Goal: Task Accomplishment & Management: Use online tool/utility

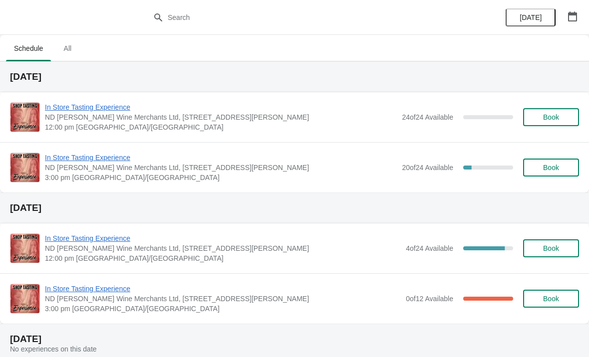
click at [297, 162] on span "In Store Tasting Experience" at bounding box center [221, 158] width 352 height 10
click at [570, 12] on icon "button" at bounding box center [572, 16] width 9 height 10
click at [577, 19] on button "button" at bounding box center [572, 16] width 18 height 18
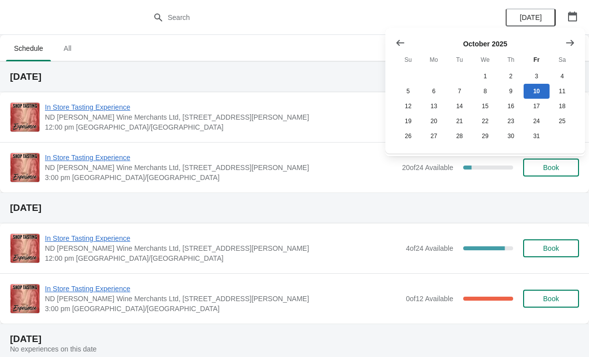
click at [564, 44] on button "Show next month, November 2025" at bounding box center [570, 43] width 18 height 18
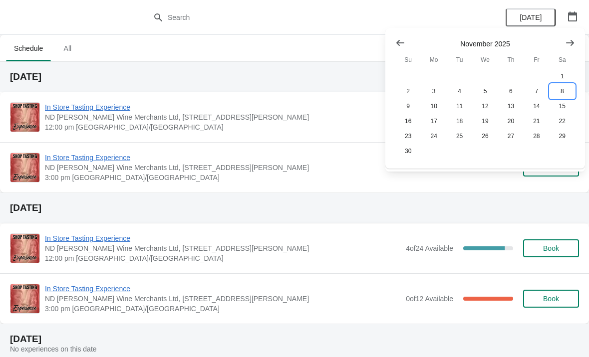
click at [562, 93] on button "8" at bounding box center [561, 91] width 25 height 15
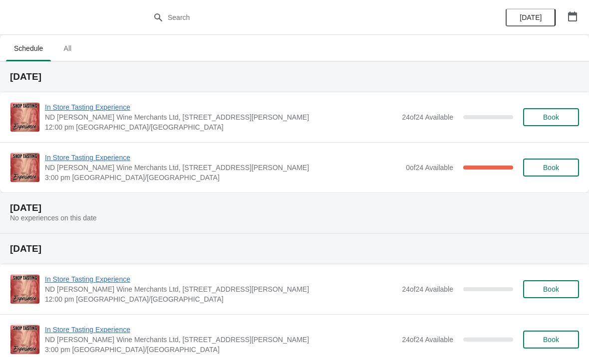
click at [328, 153] on span "In Store Tasting Experience" at bounding box center [223, 158] width 356 height 10
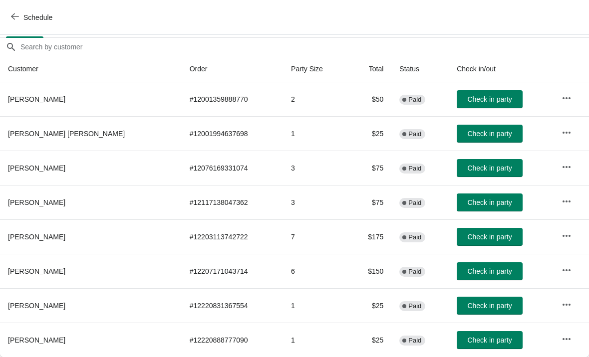
scroll to position [83, 0]
click at [561, 102] on icon "button" at bounding box center [566, 98] width 10 height 10
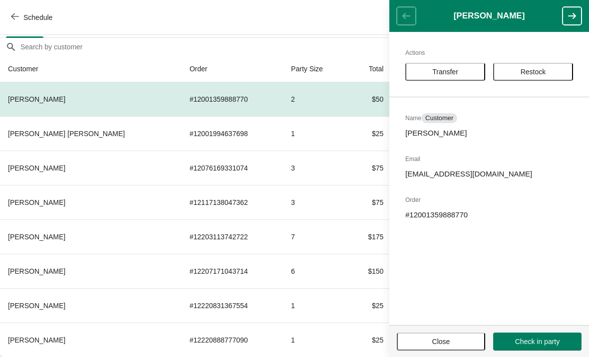
click at [408, 19] on header "[PERSON_NAME]" at bounding box center [489, 16] width 200 height 32
click at [412, 19] on header "[PERSON_NAME]" at bounding box center [489, 16] width 200 height 32
click at [442, 335] on button "Close" at bounding box center [441, 342] width 88 height 18
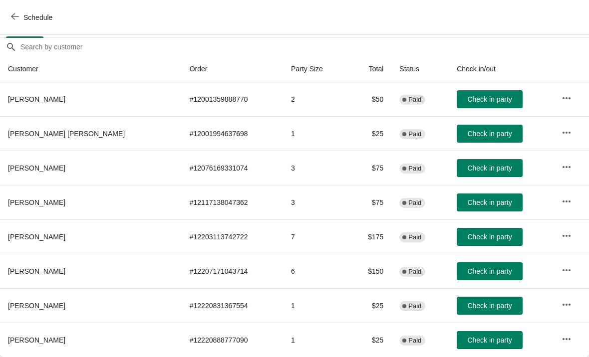
click at [569, 101] on button "button" at bounding box center [566, 98] width 18 height 18
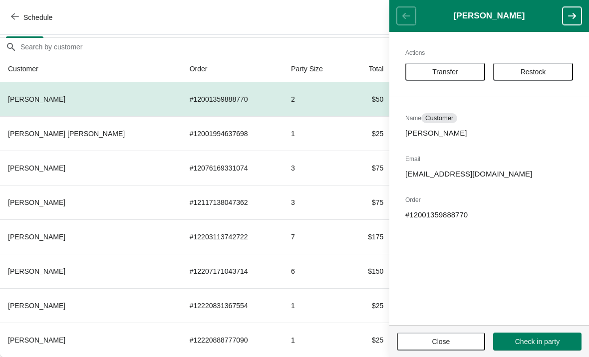
click at [449, 338] on span "Close" at bounding box center [441, 342] width 18 height 8
